Goal: Information Seeking & Learning: Learn about a topic

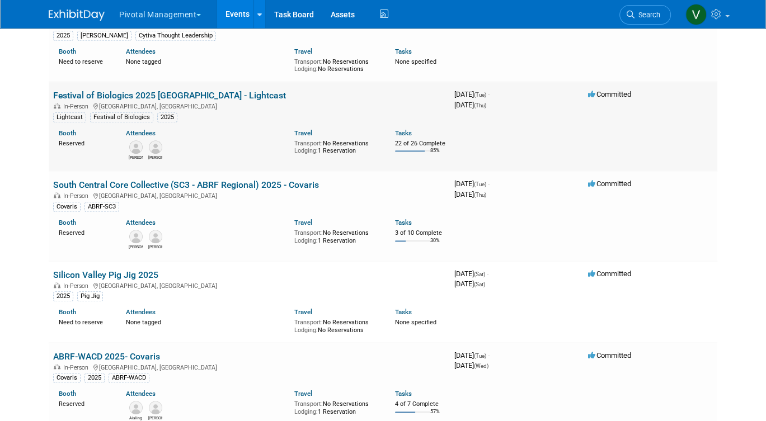
click at [154, 101] on link "Festival of Biologics 2025 [GEOGRAPHIC_DATA] - Lightcast" at bounding box center [169, 95] width 233 height 11
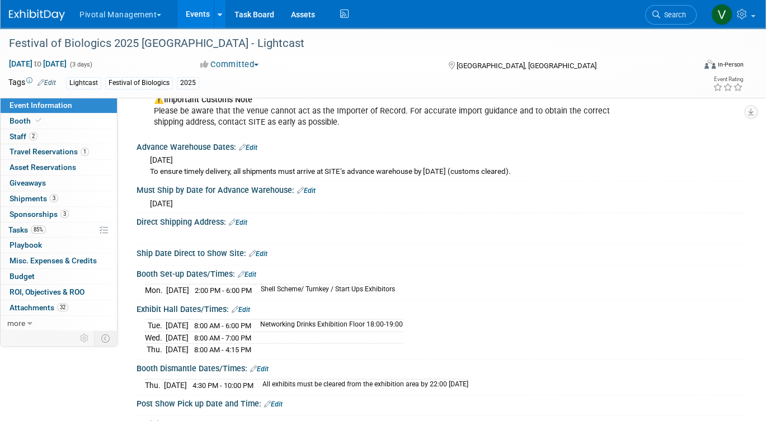
scroll to position [2236, 0]
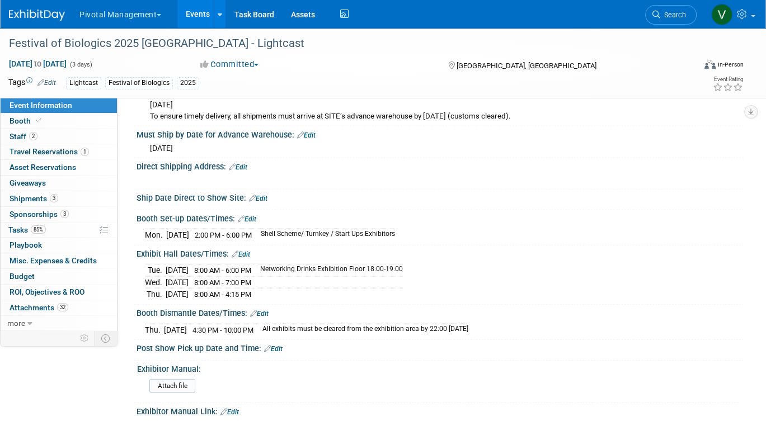
click at [193, 16] on link "Events" at bounding box center [197, 14] width 41 height 28
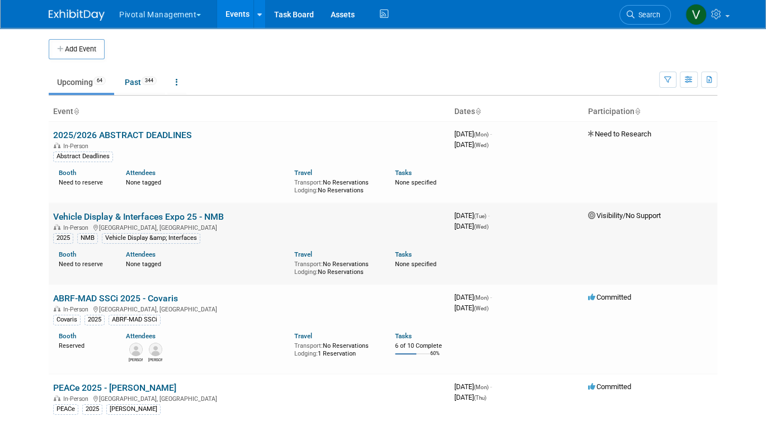
scroll to position [3709, 0]
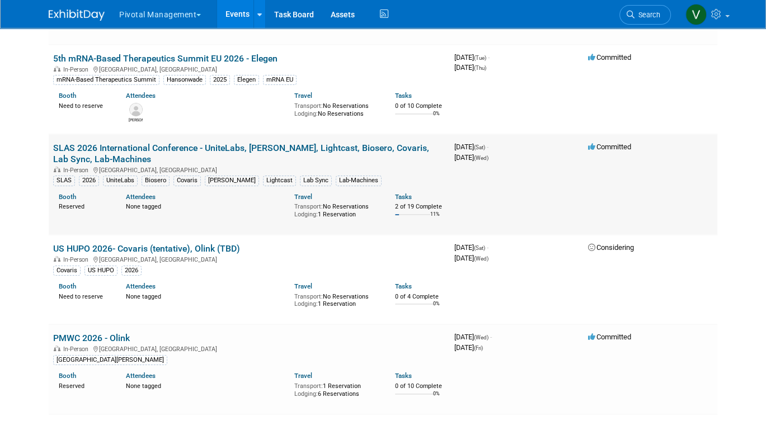
click at [152, 165] on link "SLAS 2026 International Conference - UniteLabs, [PERSON_NAME], Lightcast, Biose…" at bounding box center [241, 154] width 376 height 22
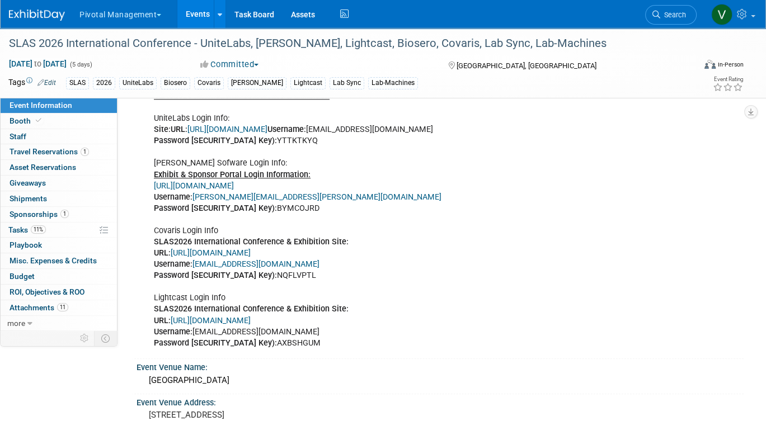
scroll to position [903, 0]
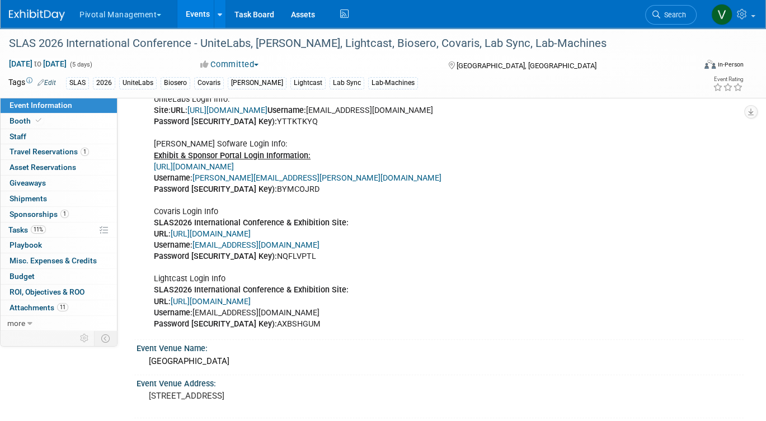
click at [230, 298] on link "https://www.conferenceharvester.com/harvester2ex/login.asp?EventKey=ANXMFLVZ" at bounding box center [211, 302] width 80 height 10
